Goal: Task Accomplishment & Management: Complete application form

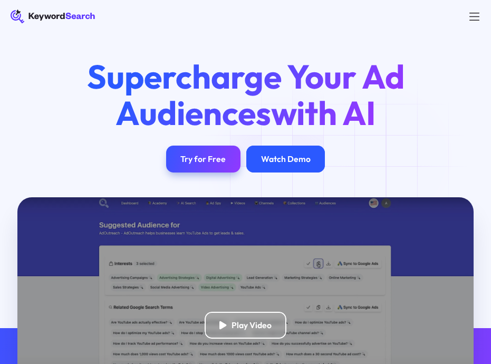
click at [283, 165] on div "Watch Demo" at bounding box center [285, 158] width 79 height 27
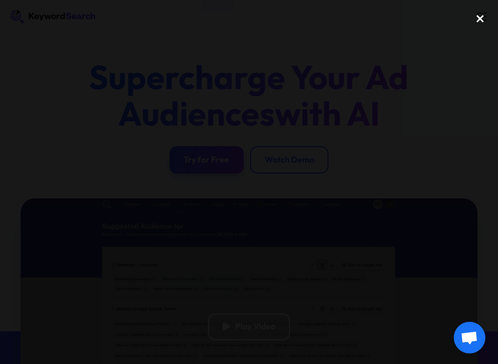
click at [483, 15] on div "close lightbox" at bounding box center [481, 18] width 36 height 23
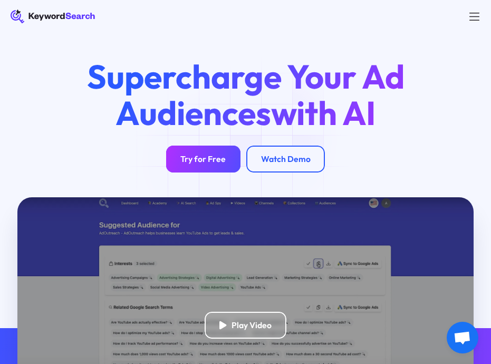
click at [215, 161] on div "Try for Free" at bounding box center [202, 159] width 45 height 11
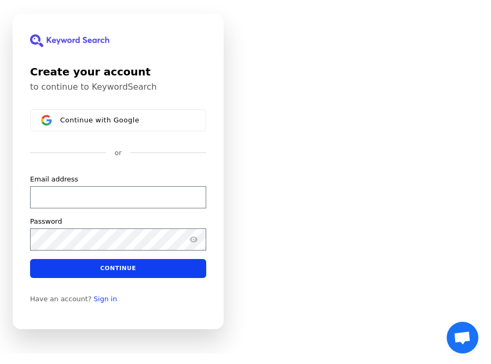
scroll to position [13, 0]
